Goal: Find specific page/section: Find specific page/section

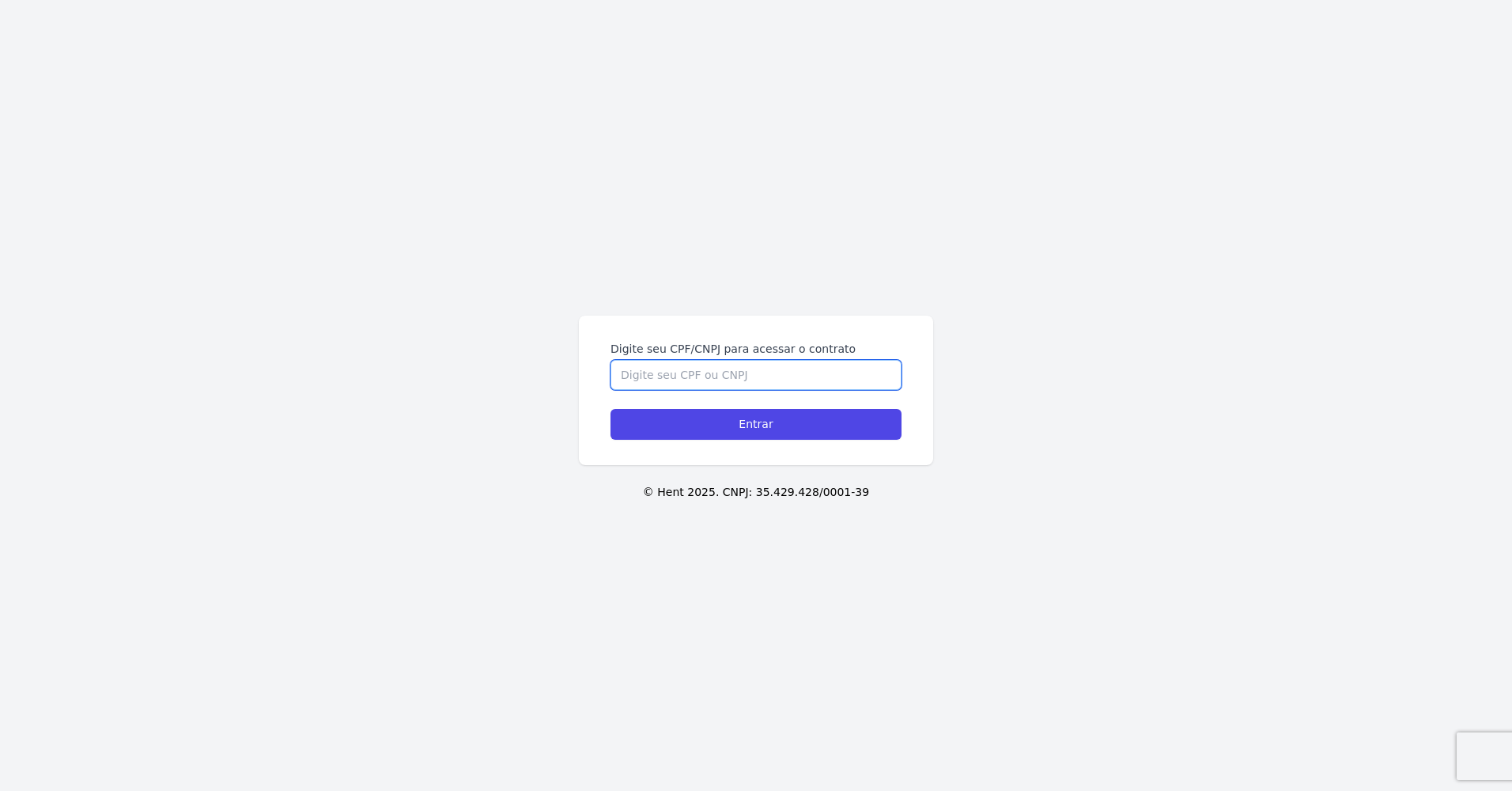
click at [757, 371] on input "Digite seu CPF/CNPJ para acessar o contrato" at bounding box center [756, 375] width 291 height 30
type input "38854417807"
click at [610, 409] on input "Entrar" at bounding box center [756, 425] width 291 height 31
click at [818, 380] on input "Digite seu CPF/CNPJ para acessar o contrato" at bounding box center [756, 375] width 291 height 30
type input "38854417807"
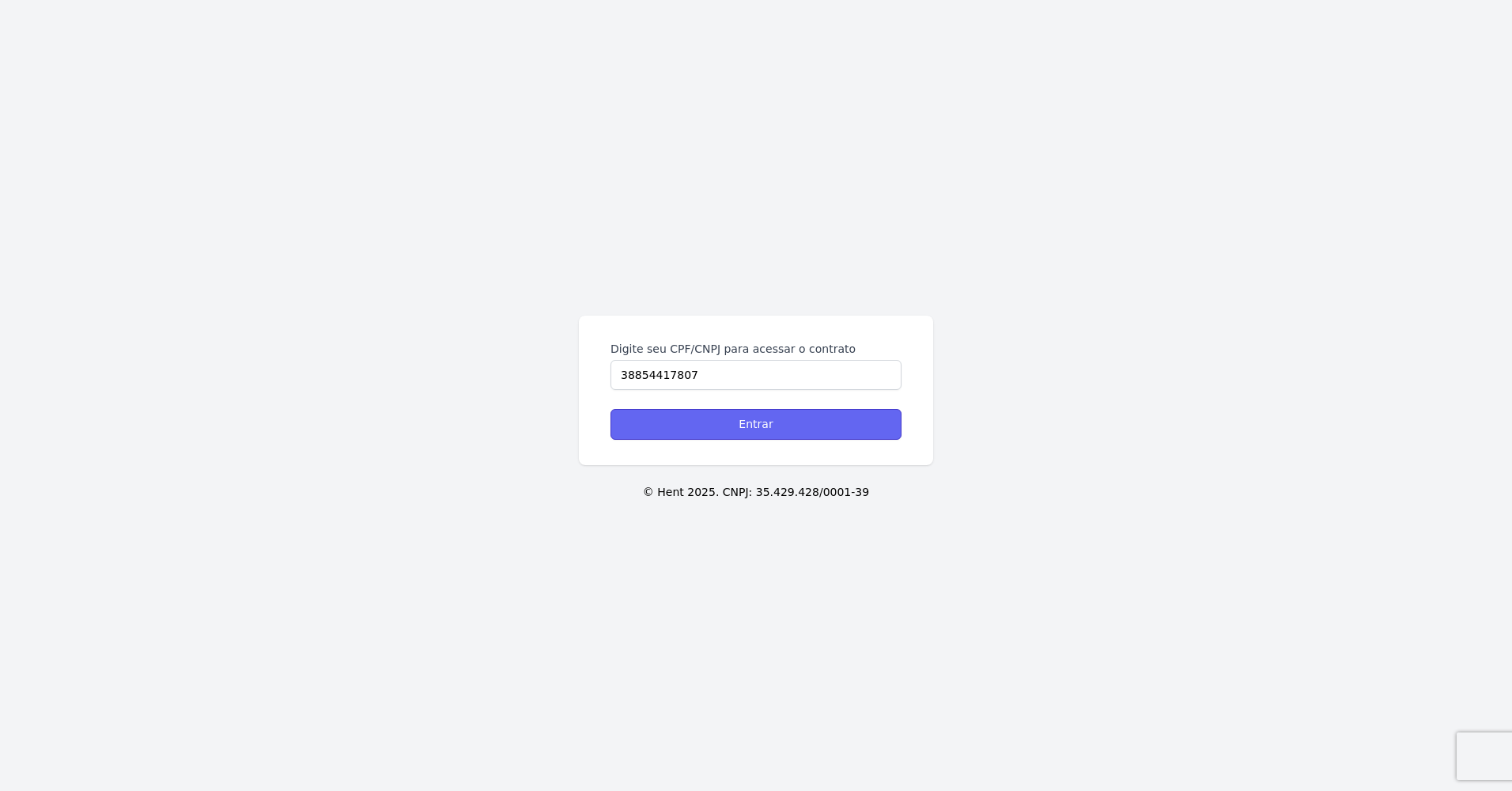
click at [756, 433] on input "Entrar" at bounding box center [756, 425] width 291 height 31
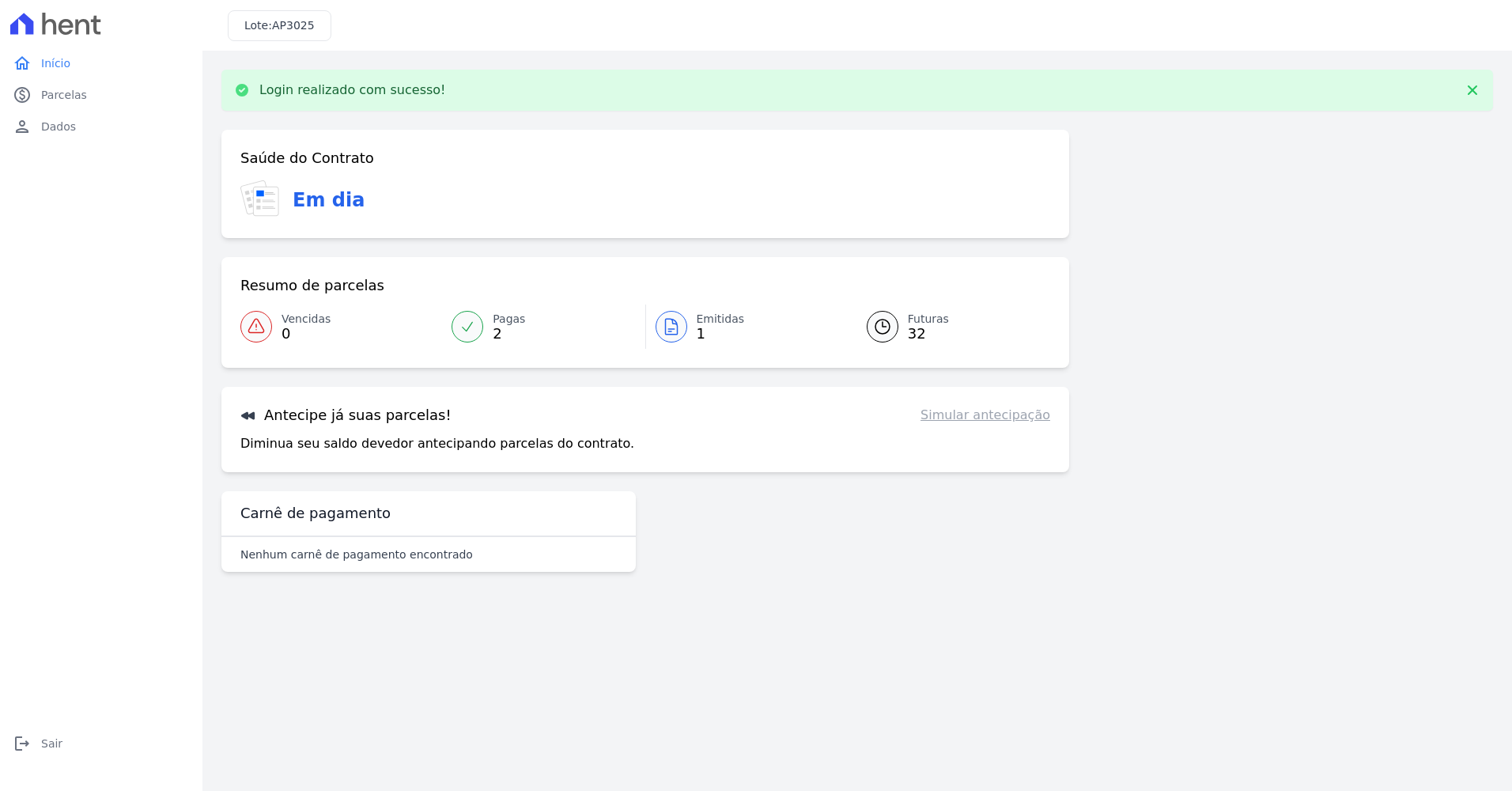
click at [663, 332] on icon at bounding box center [671, 326] width 19 height 19
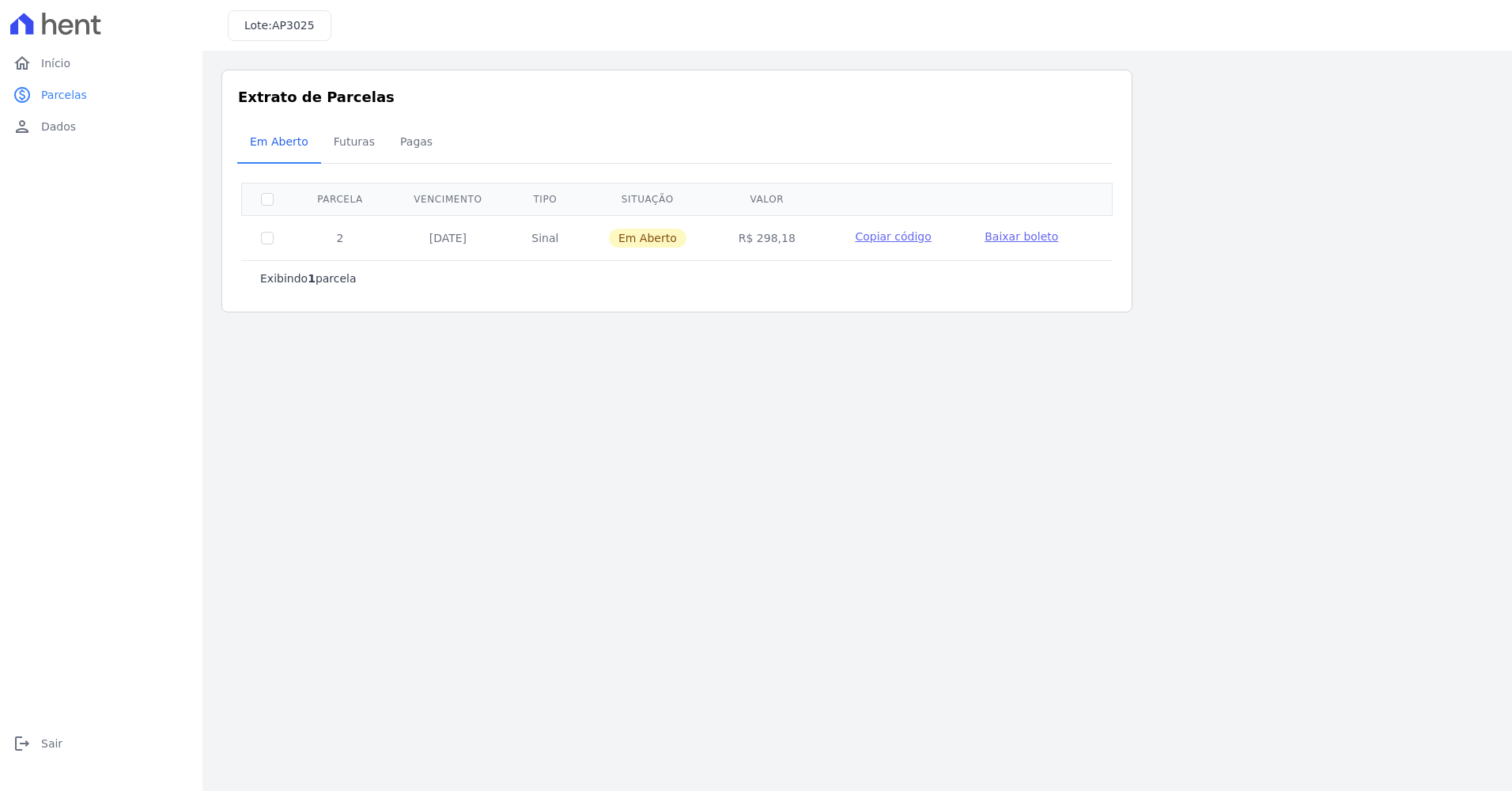
click at [900, 242] on span "Copiar código" at bounding box center [893, 236] width 76 height 12
